Goal: Navigation & Orientation: Find specific page/section

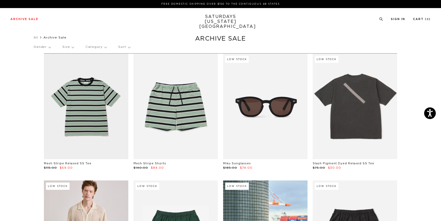
click at [47, 48] on p "Gender" at bounding box center [42, 47] width 17 height 12
click at [43, 64] on p "Mens" at bounding box center [49, 65] width 31 height 7
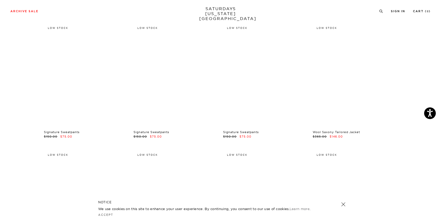
scroll to position [7571, 0]
